Goal: Find specific page/section: Find specific page/section

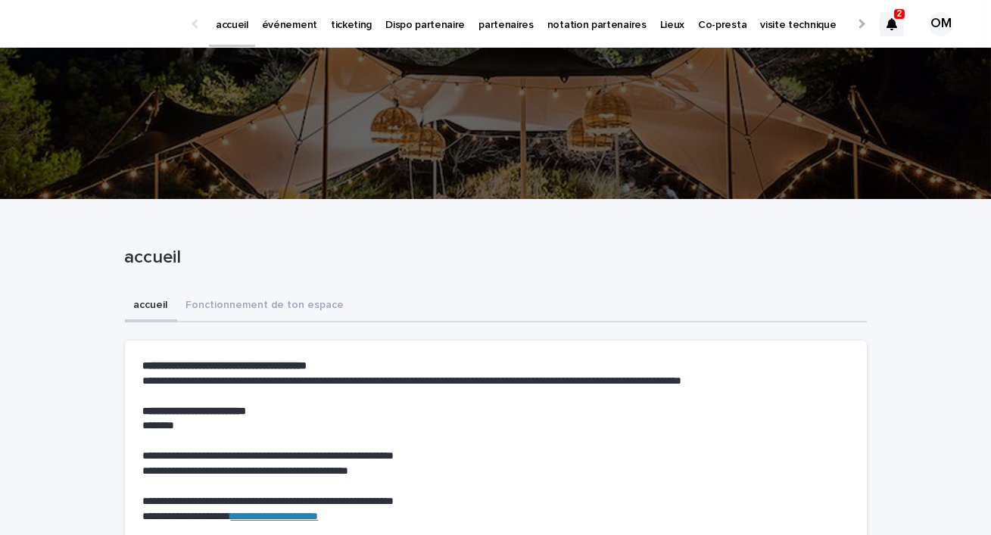
click at [286, 28] on p "événement" at bounding box center [289, 16] width 55 height 32
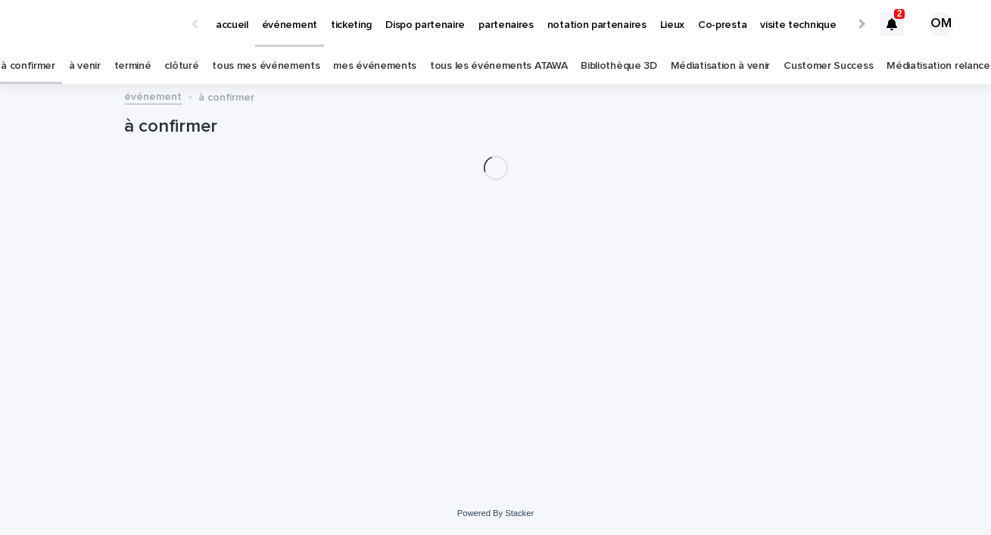
click at [895, 26] on icon at bounding box center [892, 24] width 11 height 12
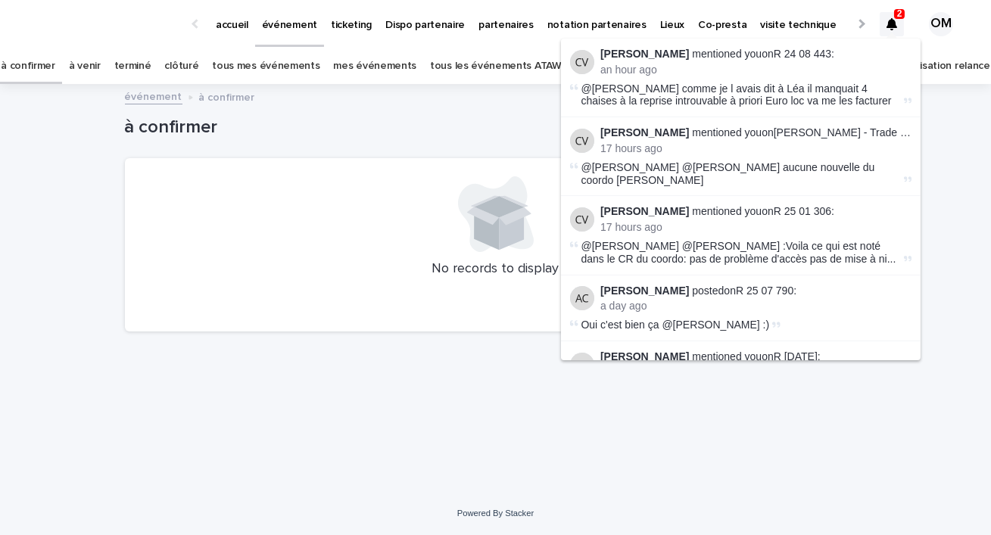
click at [392, 112] on div "à confirmer Add New" at bounding box center [496, 122] width 742 height 73
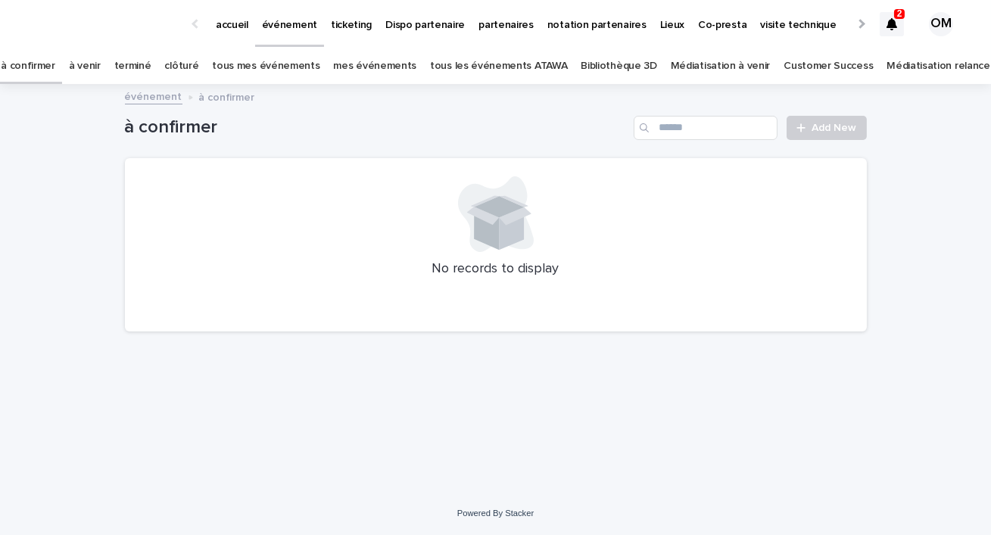
click at [523, 67] on link "tous les événements ATAWA" at bounding box center [498, 66] width 137 height 36
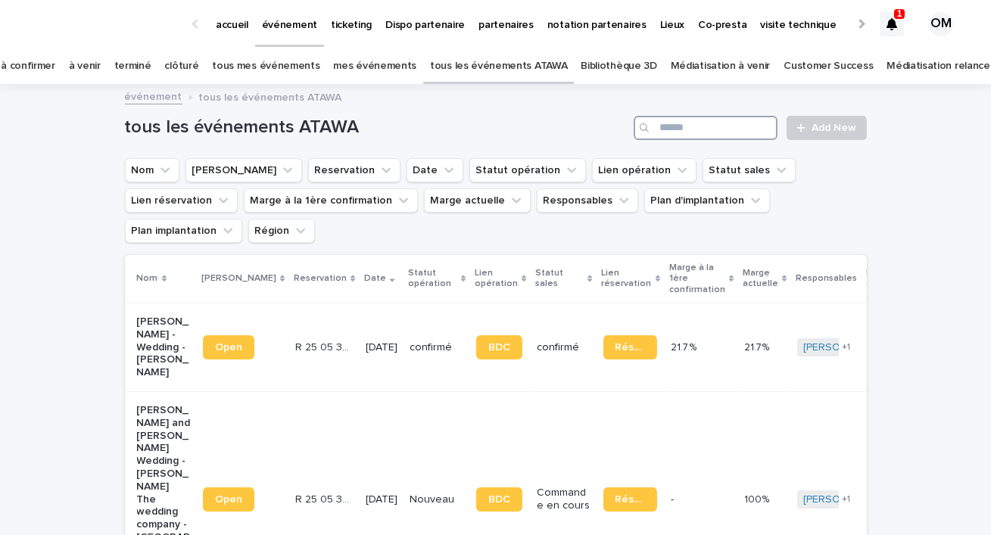
click at [716, 129] on input "Search" at bounding box center [706, 128] width 144 height 24
type input "*****"
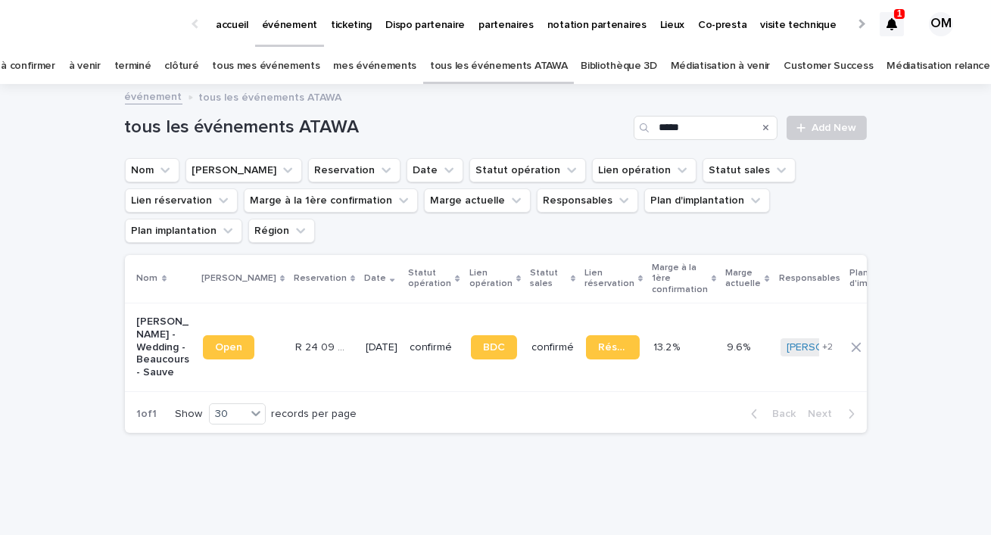
click at [360, 303] on td "[DATE]" at bounding box center [382, 347] width 44 height 89
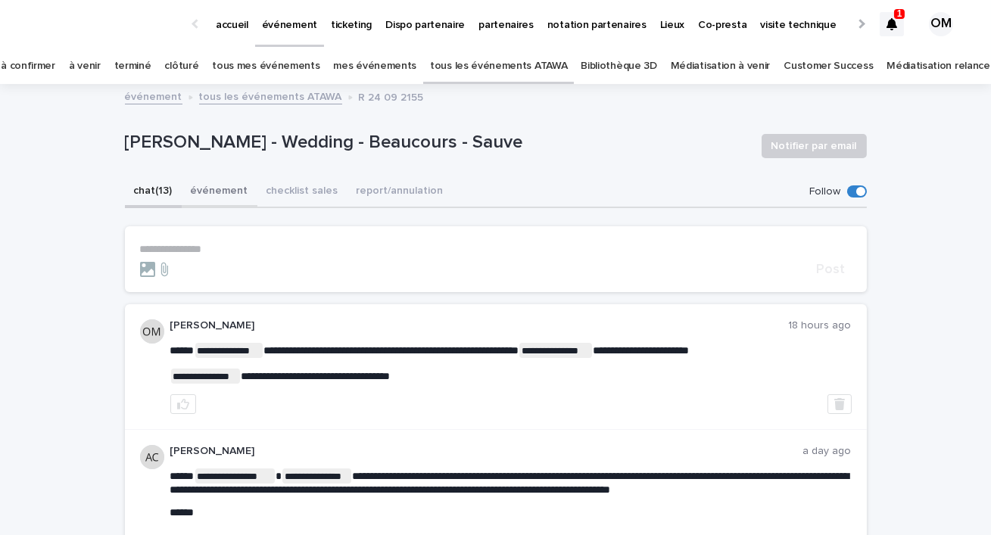
click at [211, 194] on button "événement" at bounding box center [220, 192] width 76 height 32
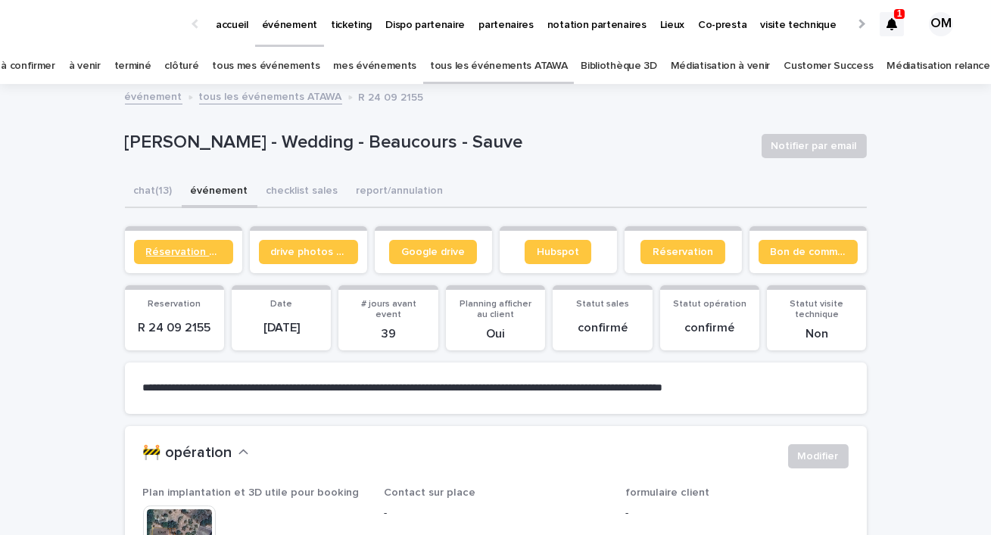
click at [171, 257] on link "Réservation client" at bounding box center [183, 252] width 99 height 24
click at [138, 177] on button "chat (13)" at bounding box center [153, 192] width 57 height 32
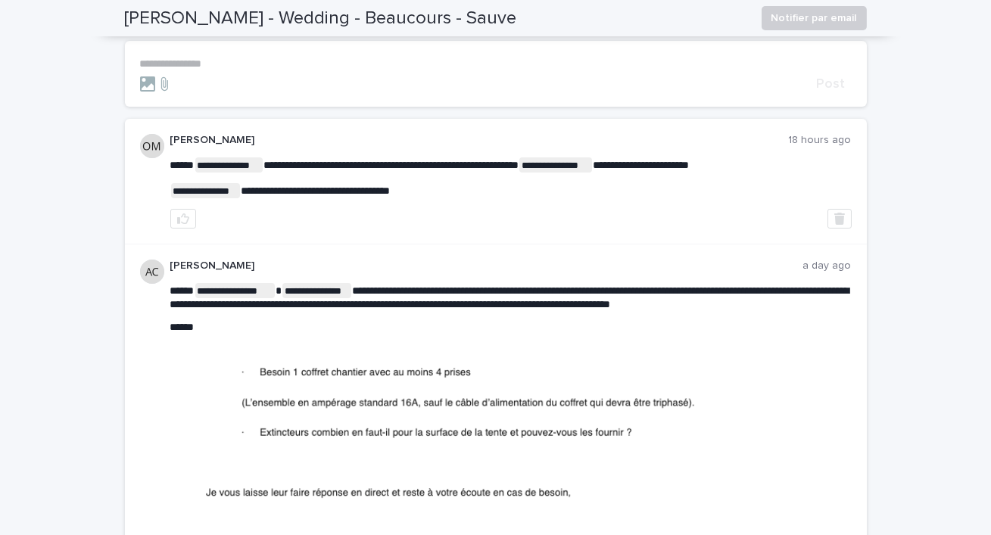
scroll to position [184, 0]
